Goal: Transaction & Acquisition: Purchase product/service

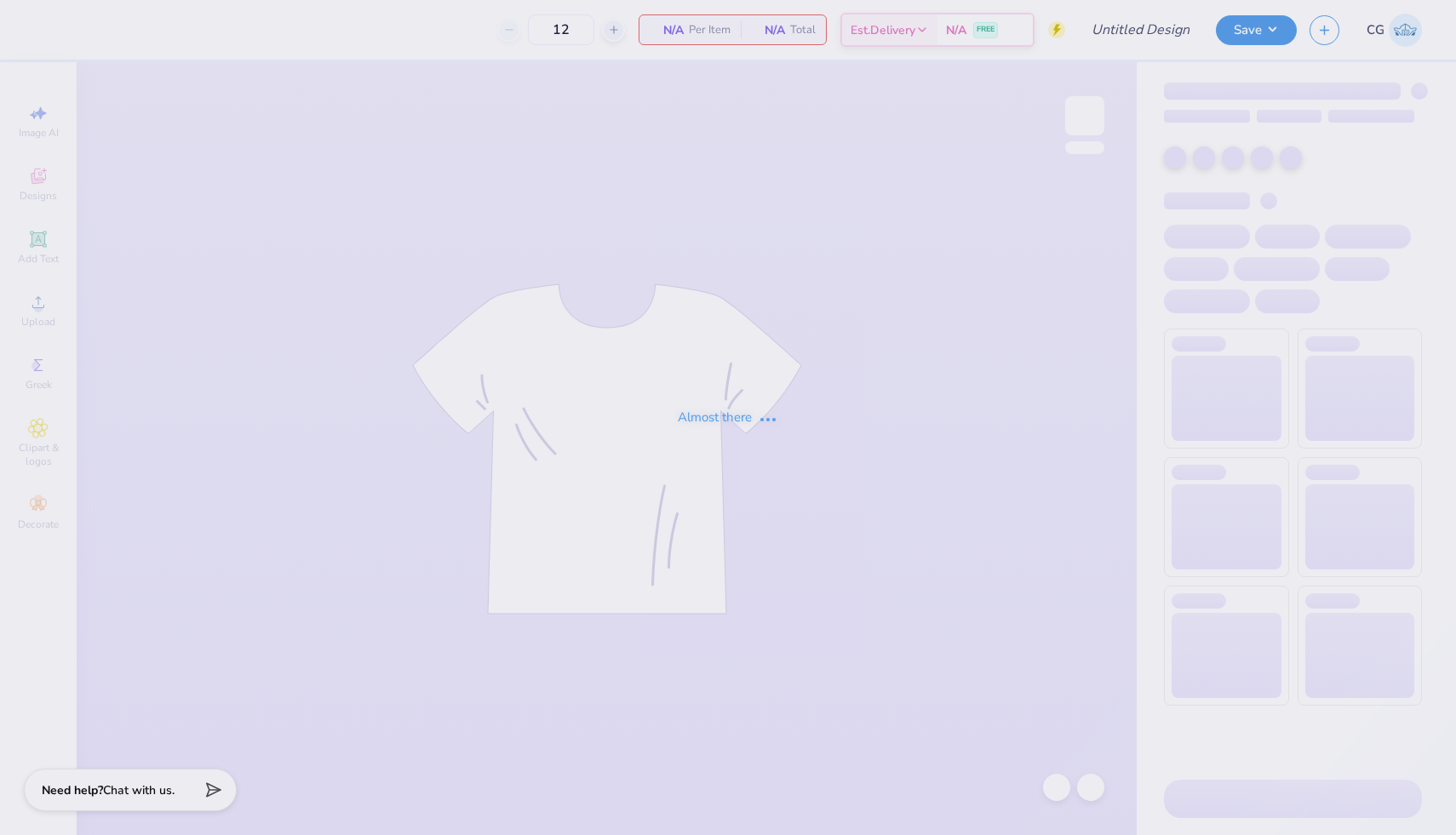
type input "Theta Xi- Rush 2025"
type input "25"
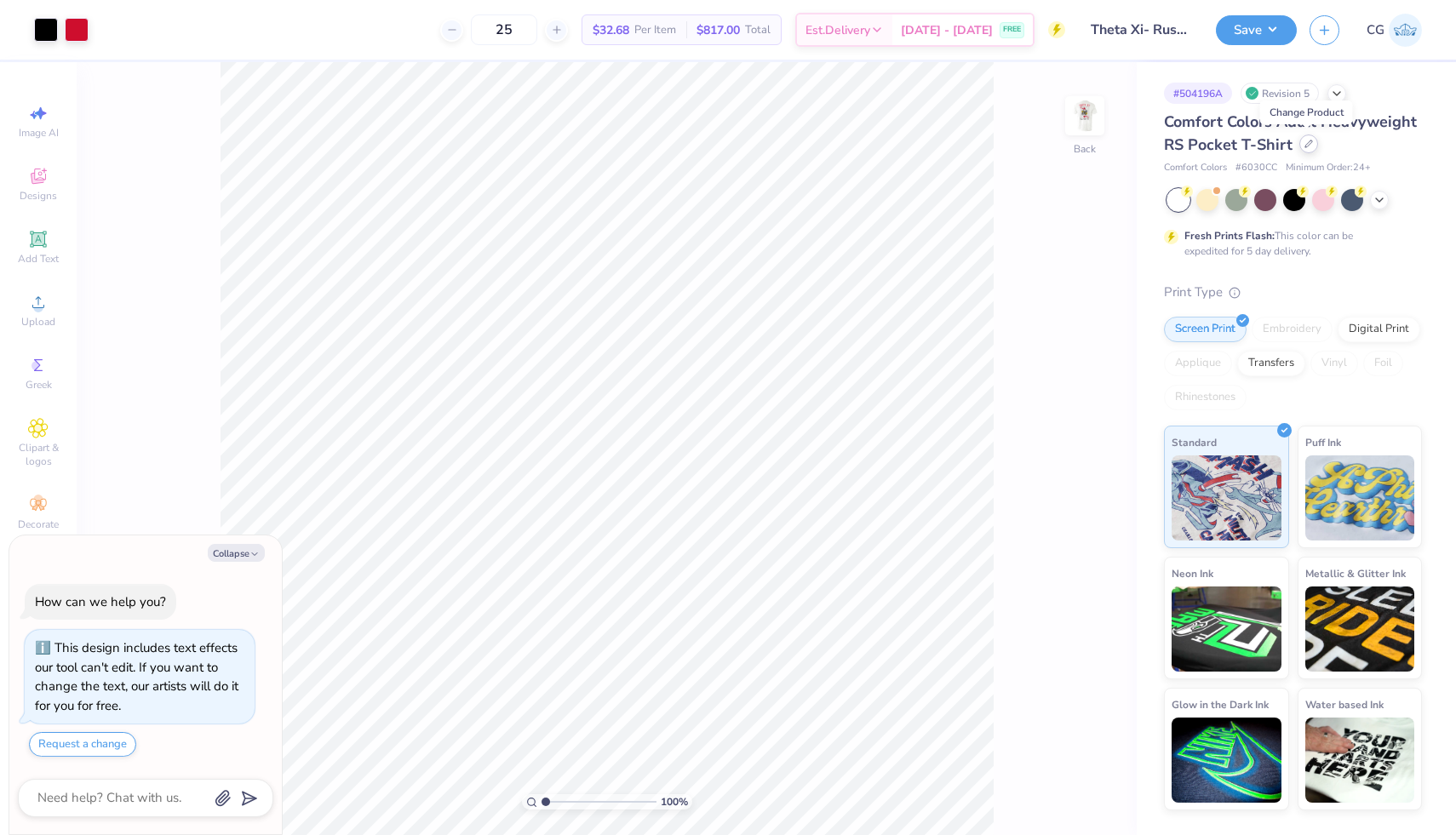
click at [1309, 142] on icon at bounding box center [1308, 144] width 8 height 8
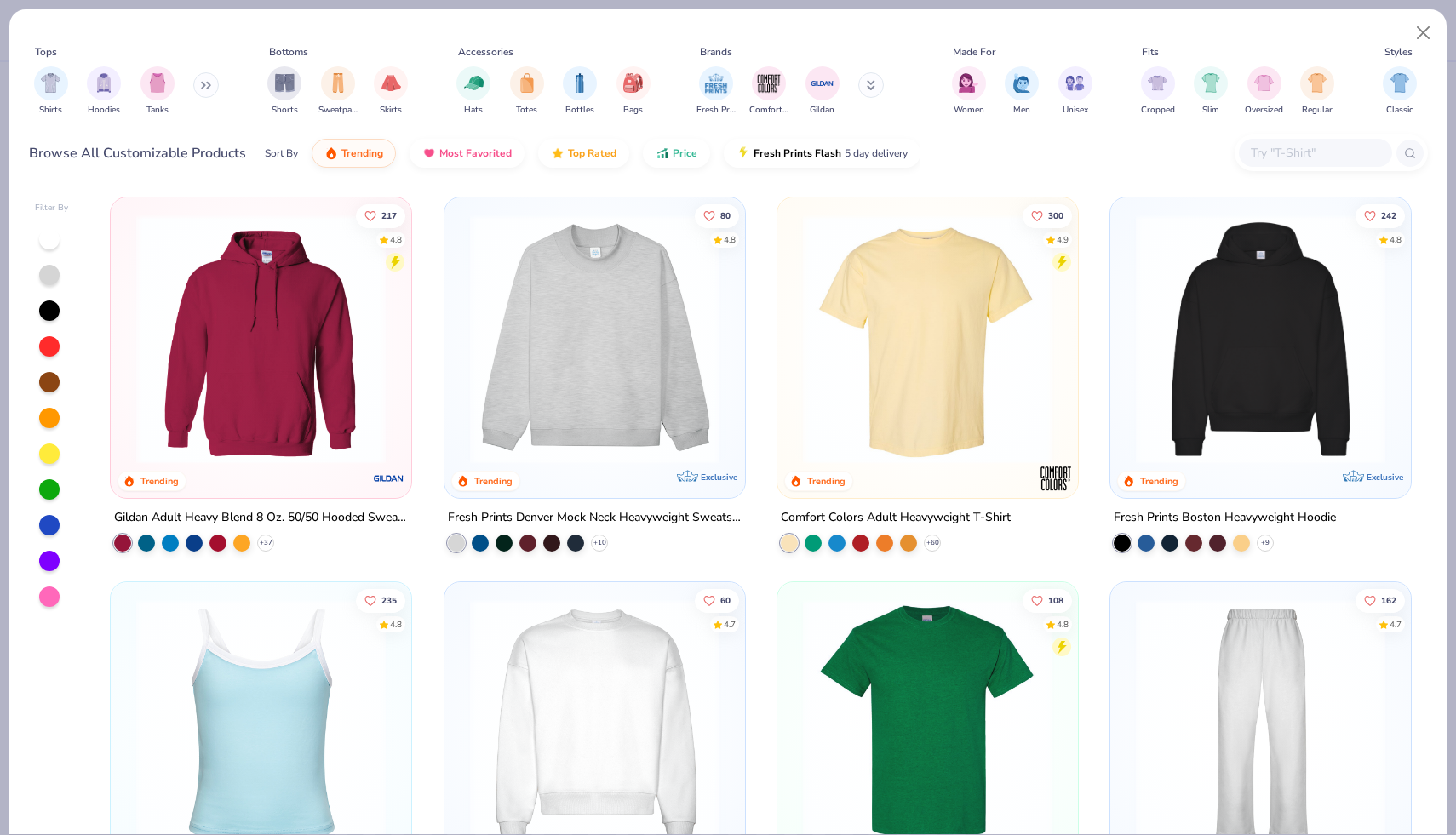
click at [904, 340] on img at bounding box center [928, 339] width 267 height 249
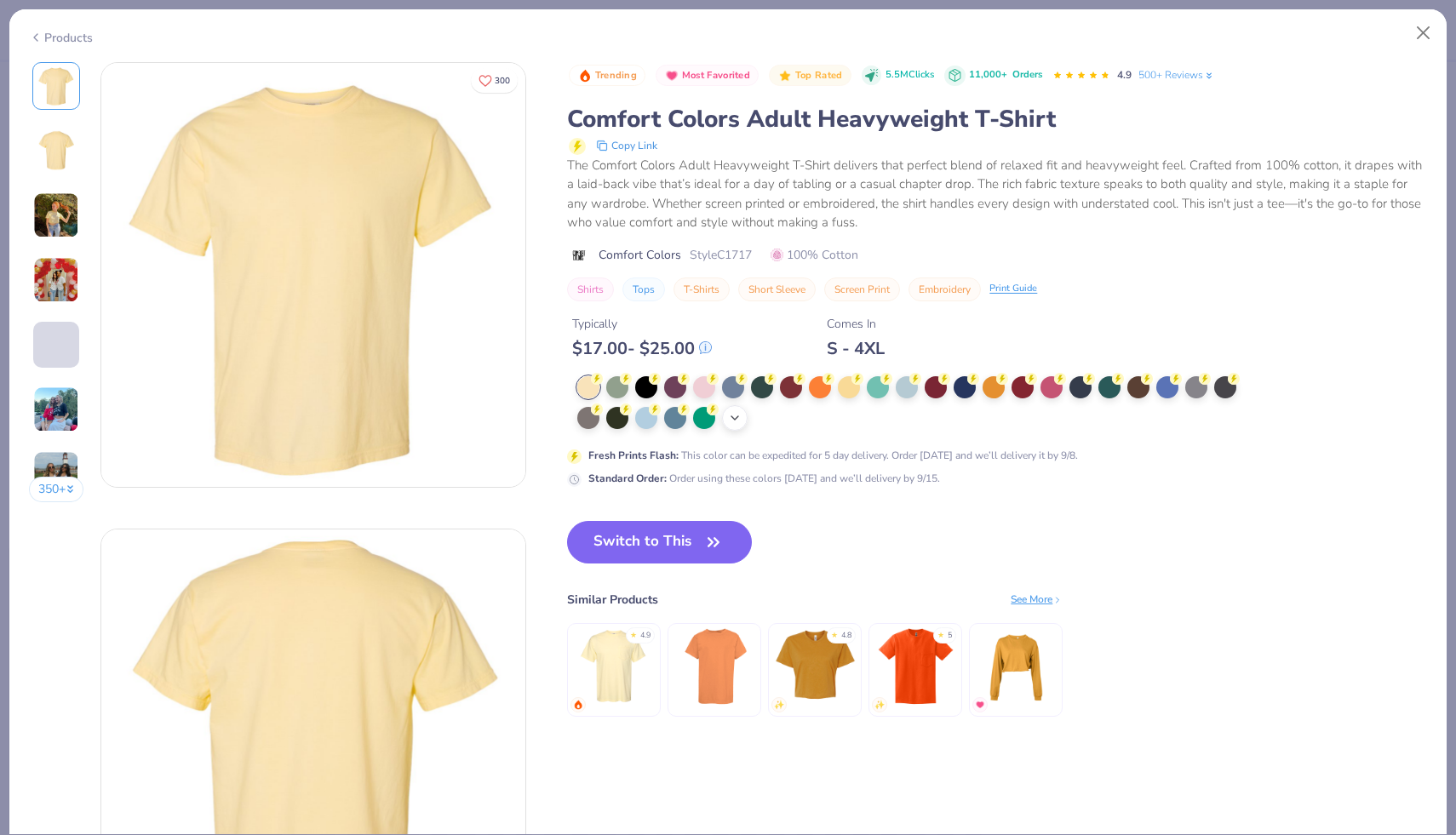
click at [739, 410] on div "+ 38" at bounding box center [735, 418] width 26 height 26
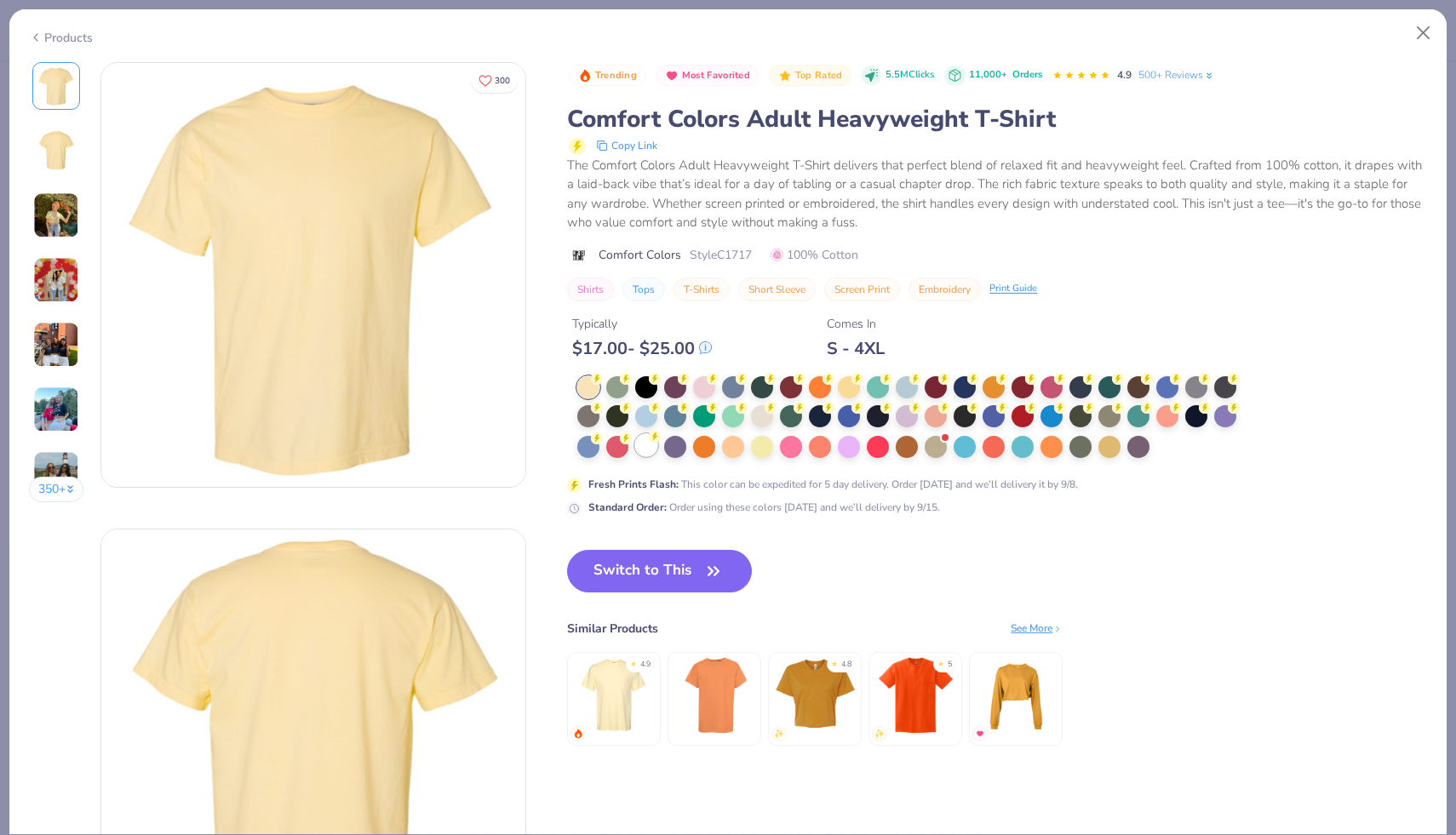
click at [651, 448] on div at bounding box center [646, 446] width 22 height 22
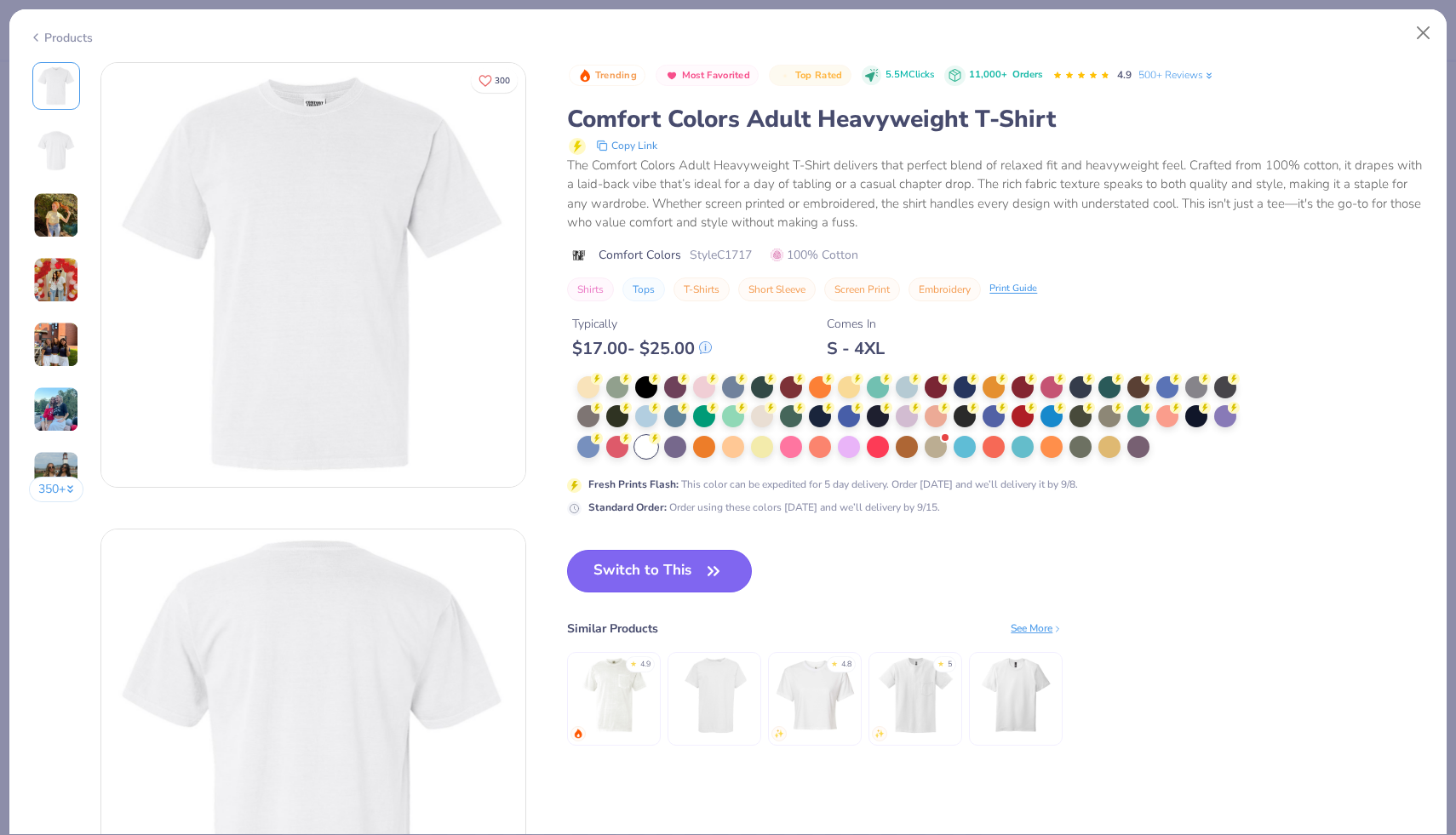
click at [687, 565] on button "Switch to This" at bounding box center [659, 571] width 184 height 43
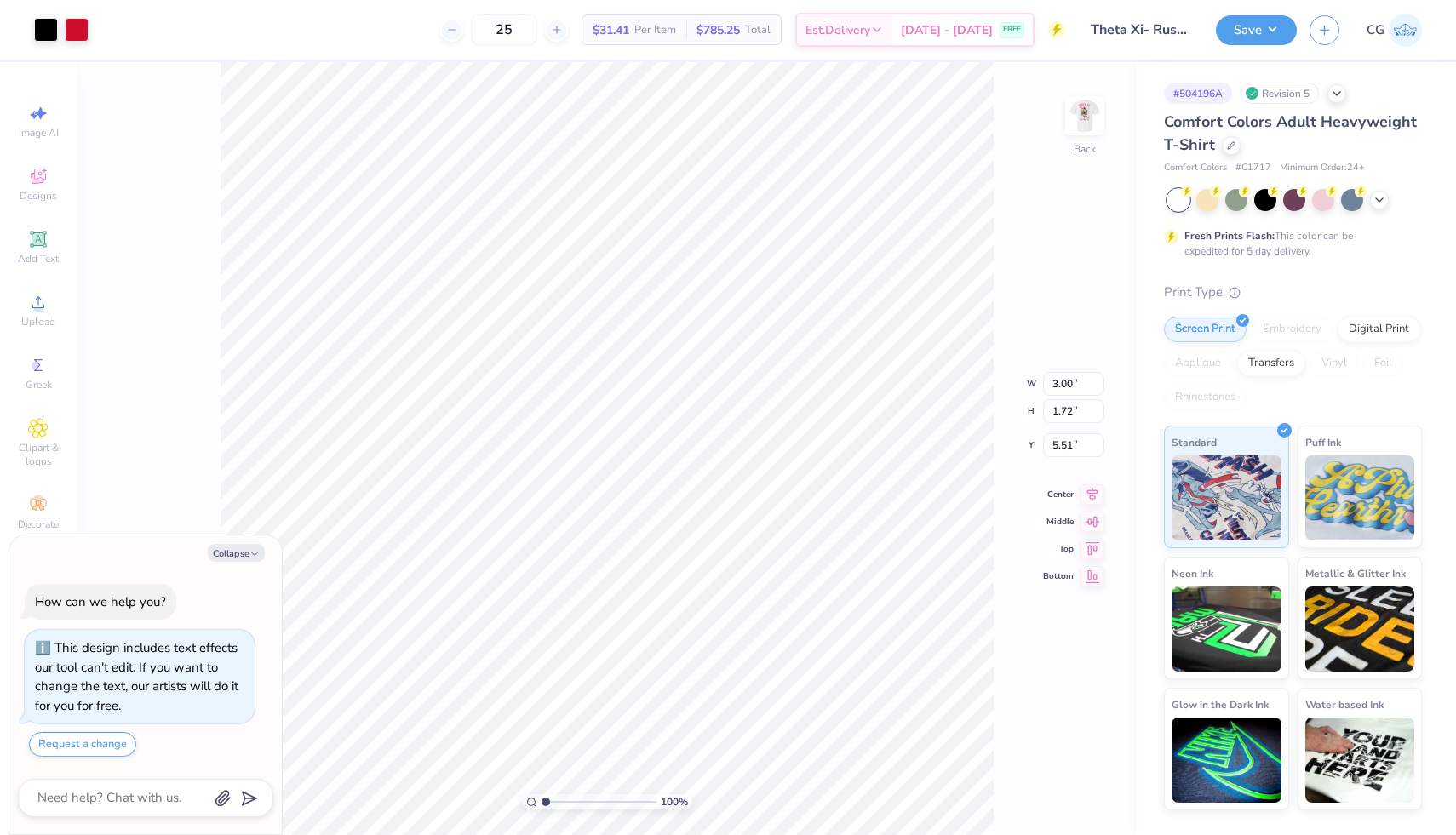
type textarea "x"
type input "3.82"
type input "2.19"
type input "5.04"
click at [1060, 783] on icon at bounding box center [1057, 788] width 17 height 17
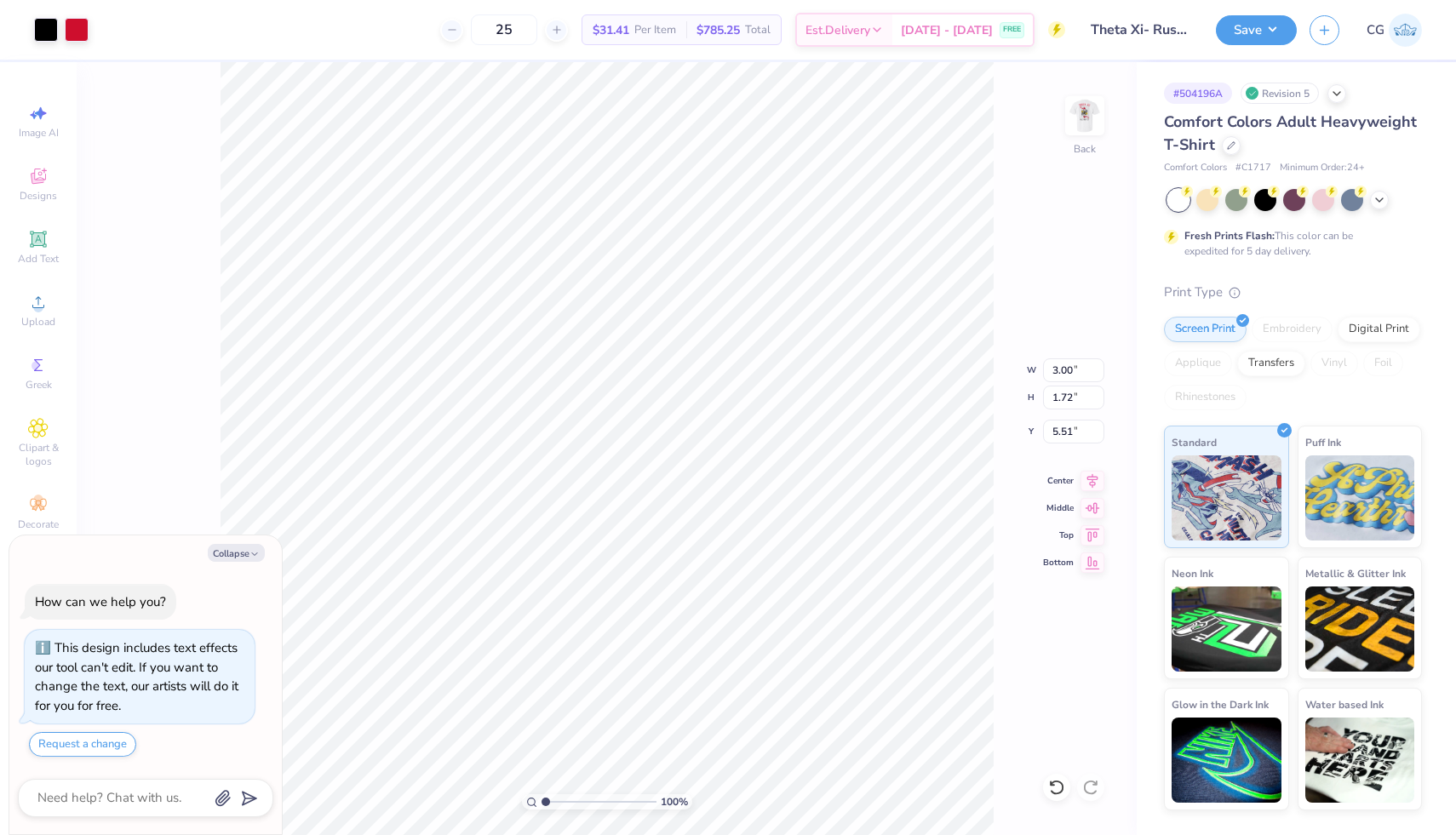
type textarea "x"
type input "5.27"
click at [1053, 785] on icon at bounding box center [1053, 783] width 4 height 4
type textarea "x"
type input "5.51"
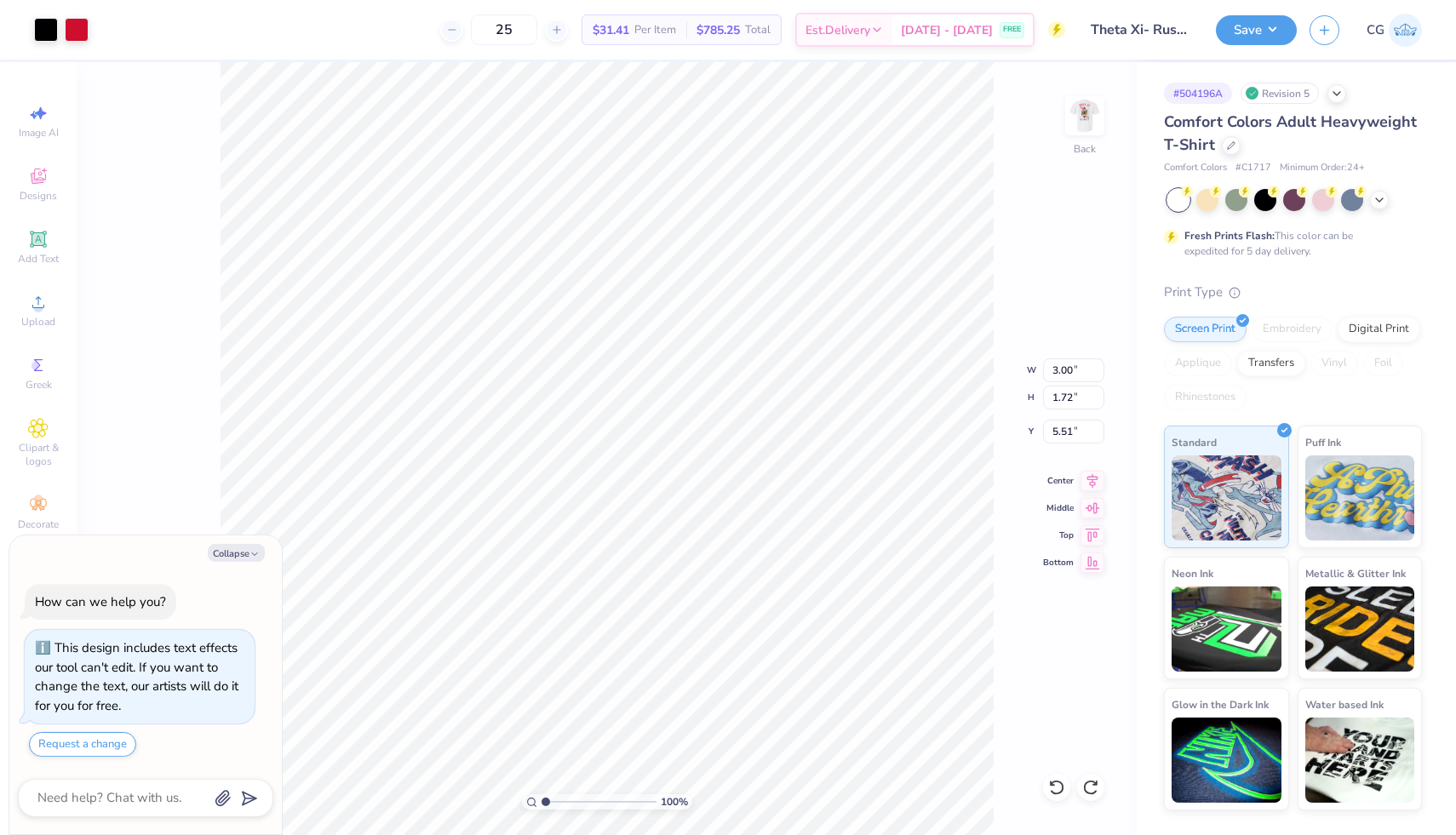
type textarea "x"
type input "3.00"
type textarea "x"
type input "3.69"
type input "2.12"
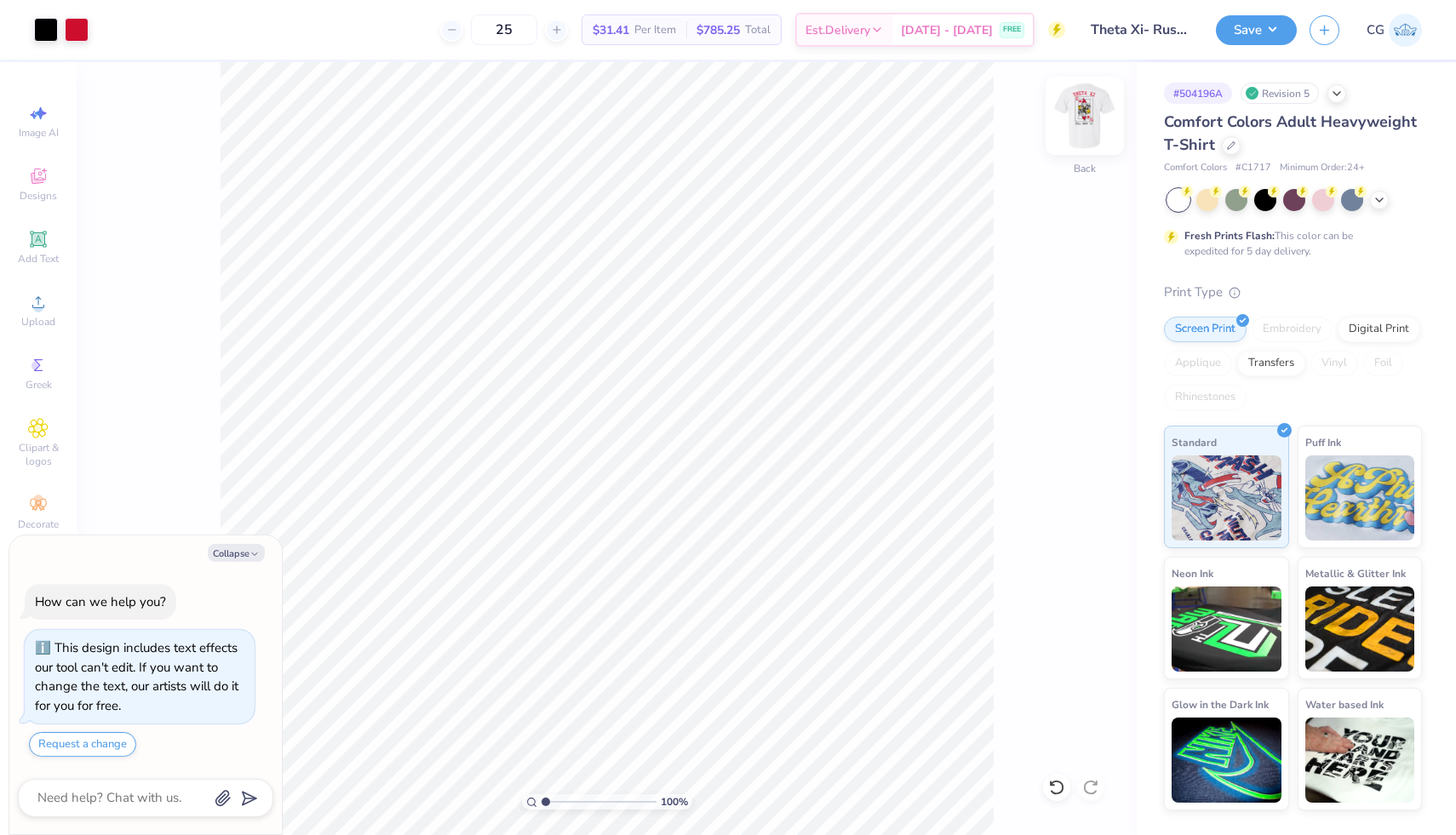
click at [1095, 131] on img at bounding box center [1084, 115] width 68 height 68
click at [1087, 115] on img at bounding box center [1084, 115] width 68 height 68
click at [1110, 115] on div "100 % Back" at bounding box center [607, 449] width 1060 height 773
click at [1083, 115] on img at bounding box center [1084, 115] width 68 height 68
click at [98, 26] on div at bounding box center [108, 28] width 24 height 24
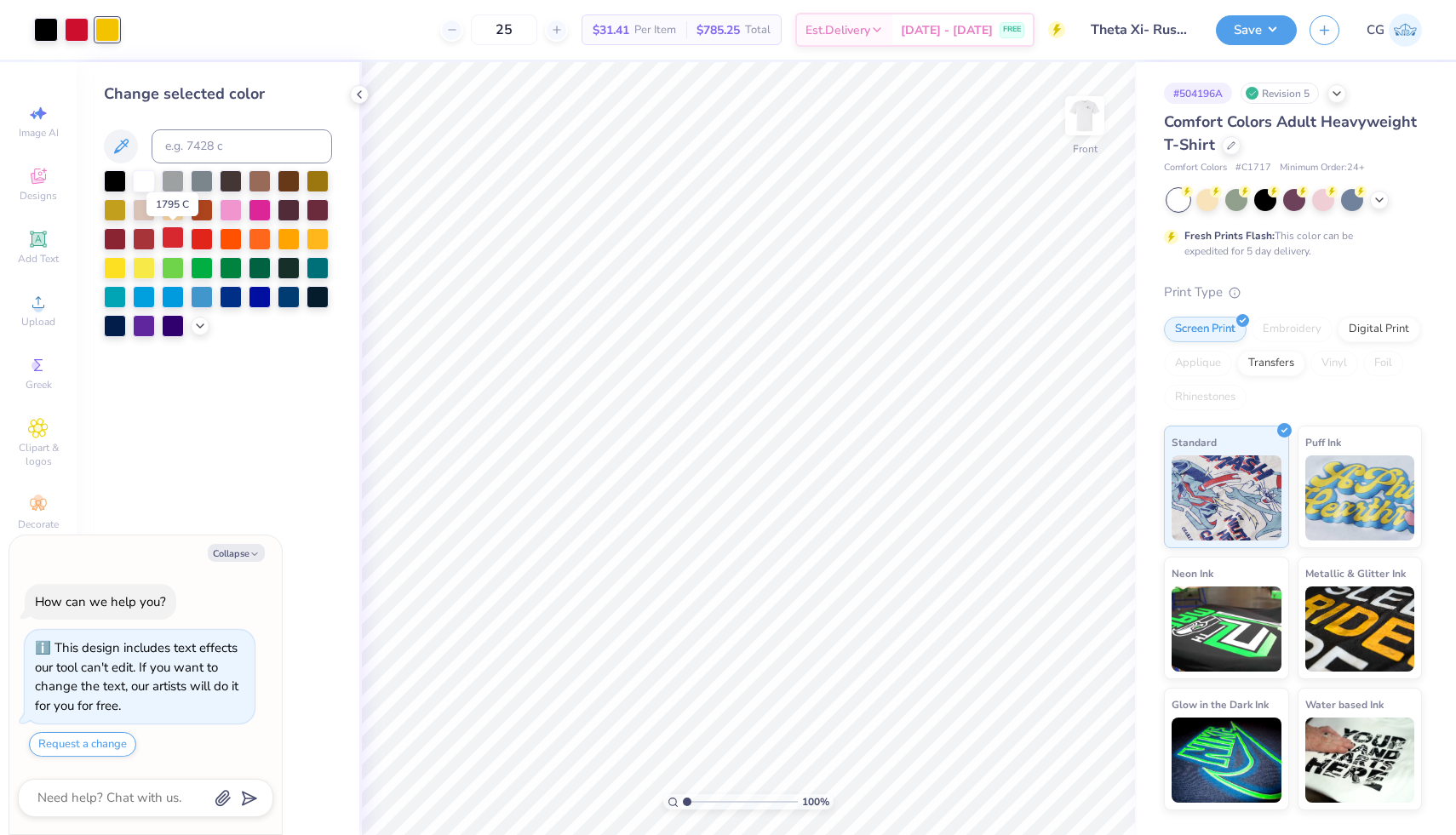
click at [170, 236] on div at bounding box center [173, 237] width 22 height 22
type textarea "x"
click at [538, 32] on input "25" at bounding box center [504, 30] width 67 height 31
type input "2"
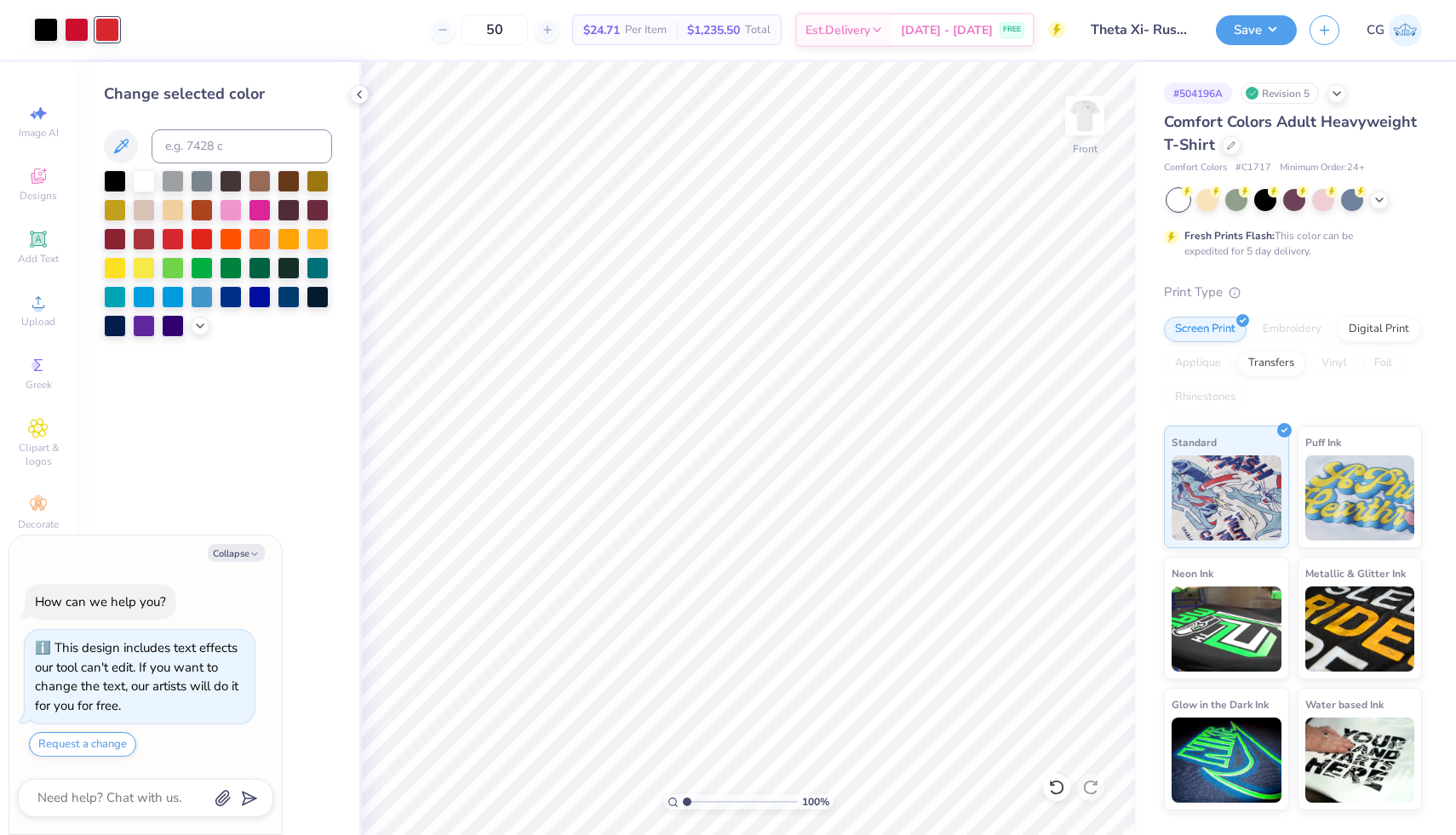
type input "5"
type input "2"
type input "50"
click at [82, 30] on div at bounding box center [77, 28] width 24 height 24
click at [103, 34] on div at bounding box center [108, 28] width 24 height 24
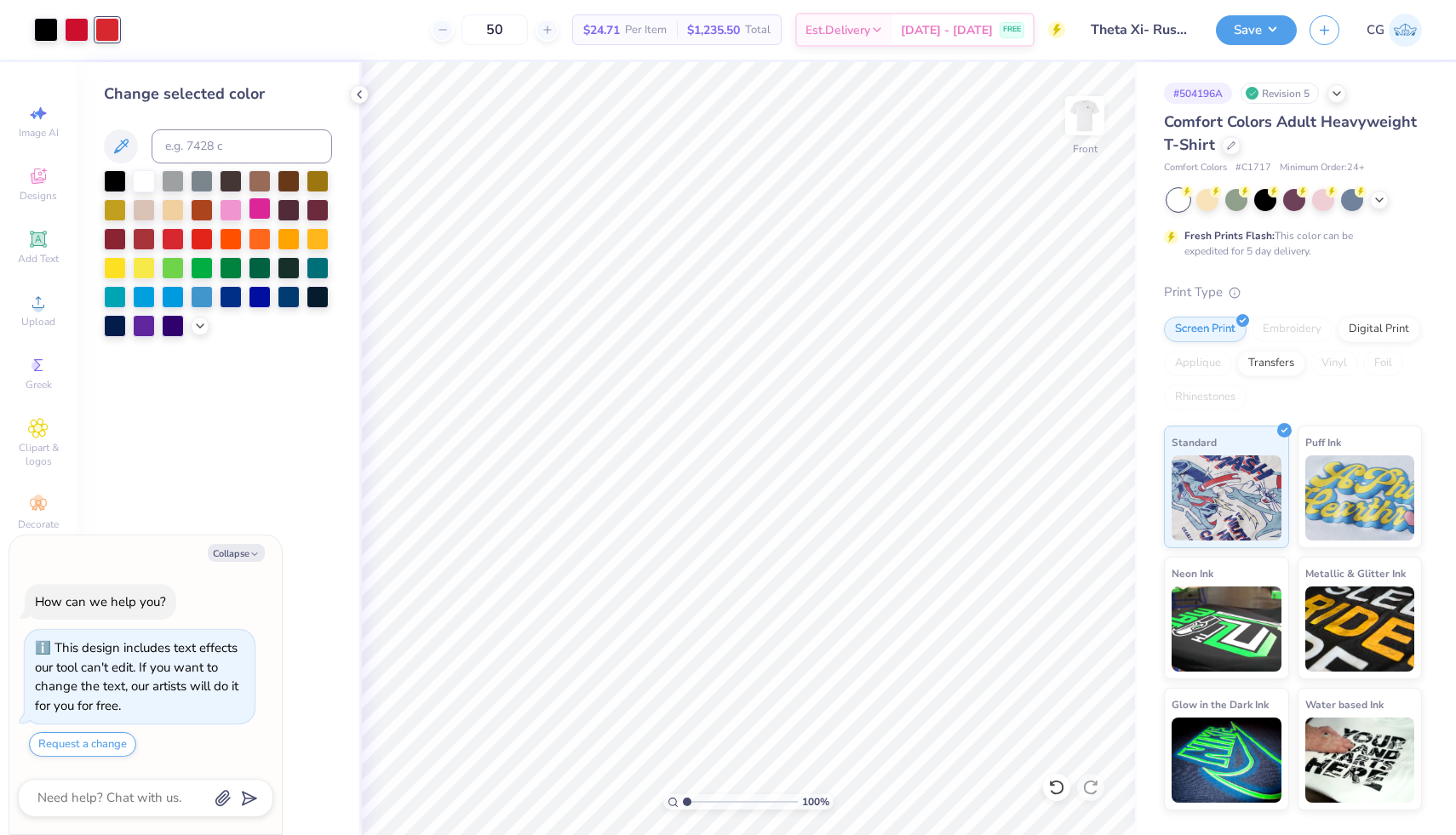
click at [260, 210] on div at bounding box center [260, 209] width 22 height 22
click at [122, 262] on div at bounding box center [115, 267] width 22 height 22
click at [325, 235] on div at bounding box center [318, 237] width 22 height 22
click at [1065, 783] on div at bounding box center [1056, 787] width 27 height 27
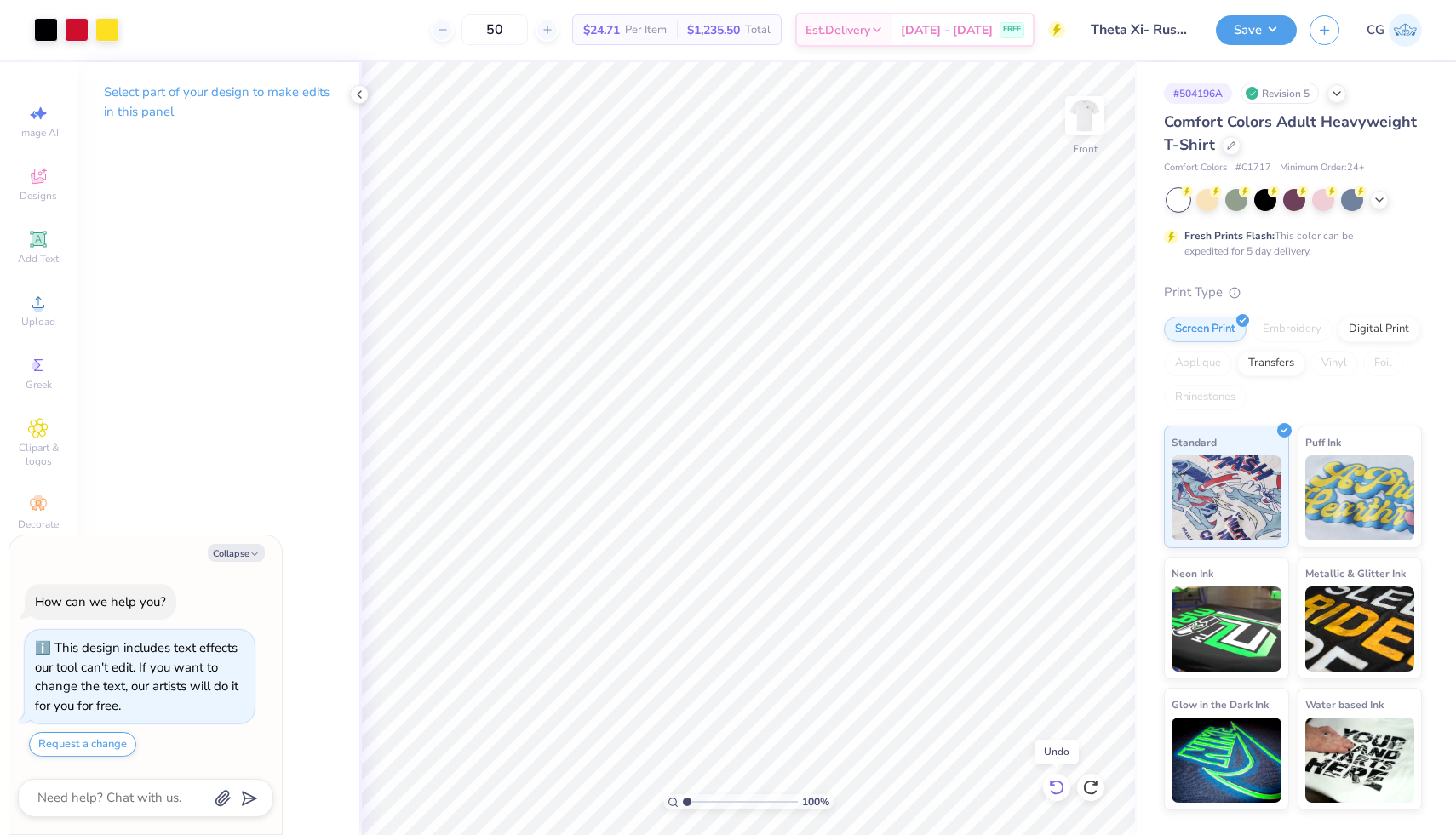
click at [1064, 783] on icon at bounding box center [1057, 788] width 17 height 17
click at [1053, 788] on icon at bounding box center [1057, 788] width 17 height 17
click at [82, 26] on div at bounding box center [77, 28] width 24 height 24
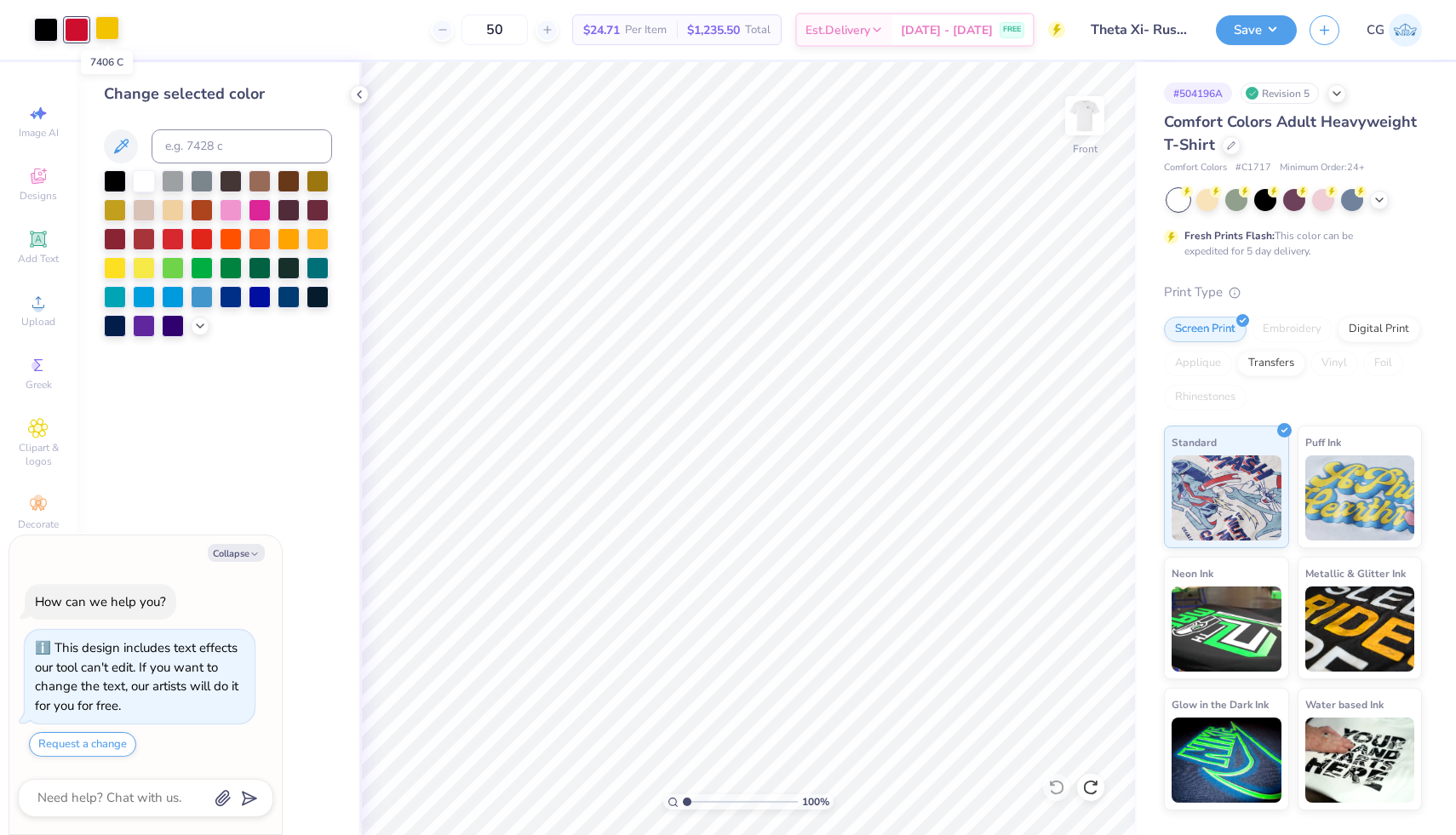
click at [105, 32] on div at bounding box center [108, 28] width 24 height 24
type textarea "x"
click at [196, 145] on input at bounding box center [242, 146] width 181 height 34
type input "186"
type textarea "x"
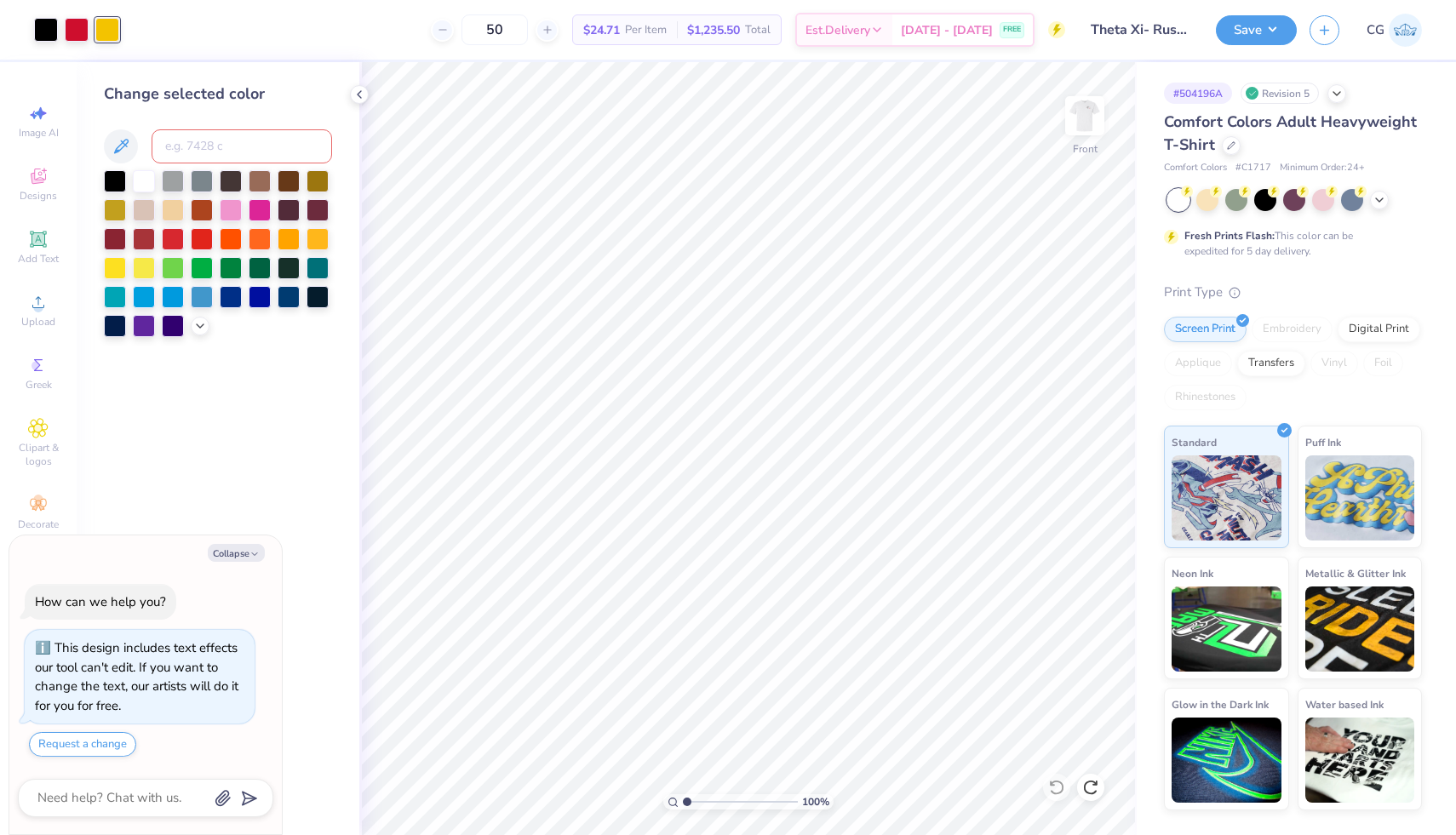
type textarea "x"
click at [528, 31] on input "50" at bounding box center [495, 30] width 67 height 31
type input "5"
type input "25"
click at [1072, 117] on img at bounding box center [1084, 115] width 68 height 68
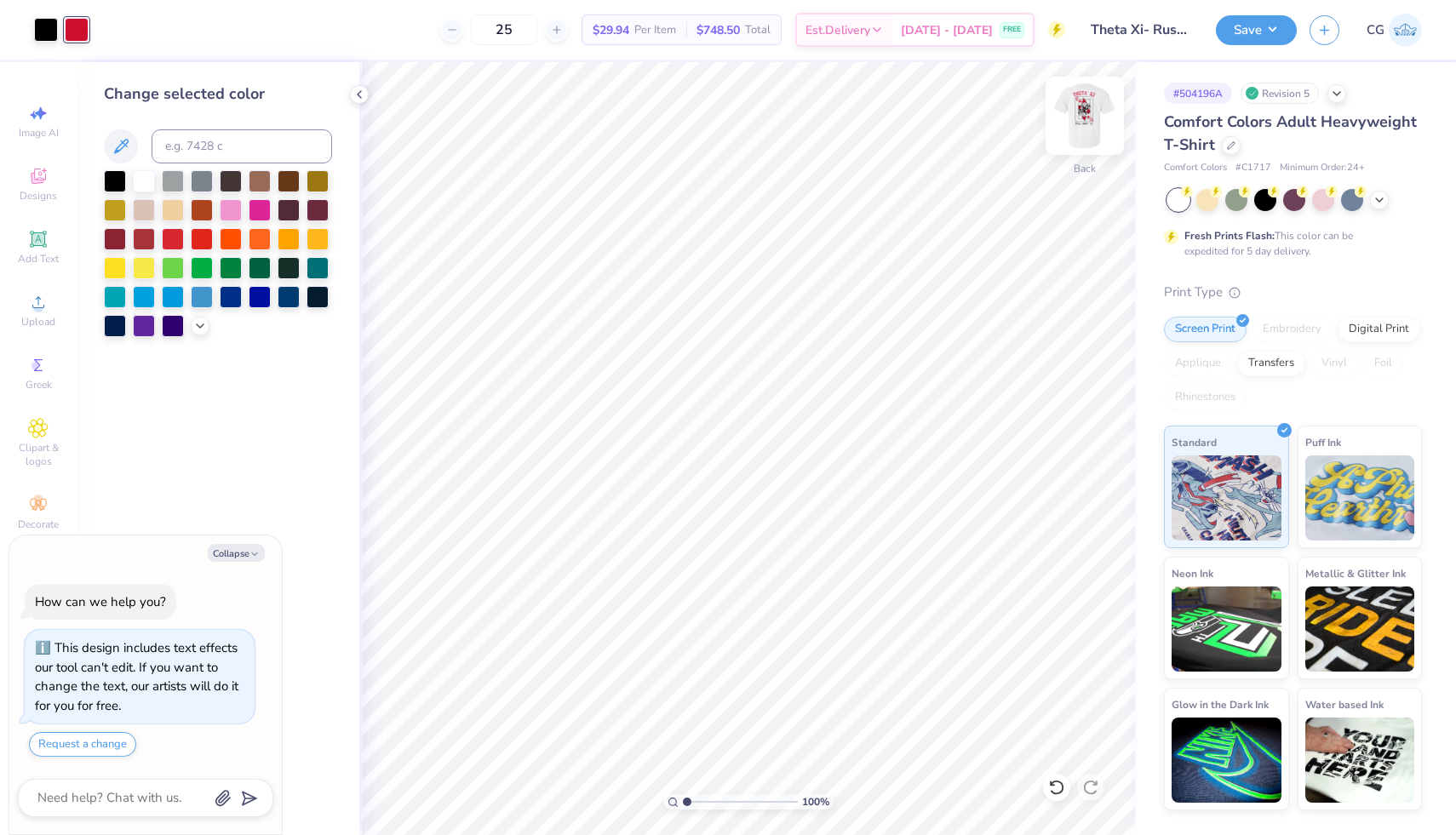
click at [1086, 119] on img at bounding box center [1084, 115] width 68 height 68
type textarea "x"
